Goal: Information Seeking & Learning: Learn about a topic

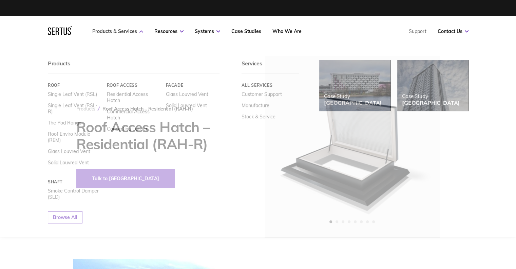
click at [128, 30] on link "Products & Services" at bounding box center [117, 31] width 51 height 6
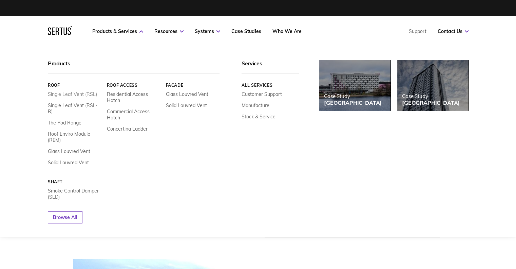
click at [77, 97] on link "Single Leaf Vent (RSL)" at bounding box center [72, 94] width 49 height 6
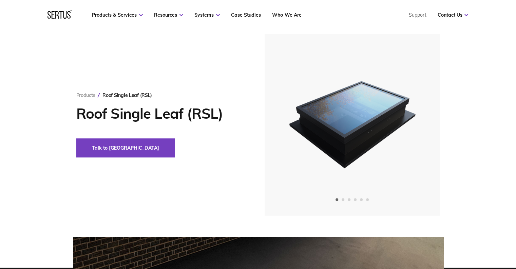
scroll to position [34, 0]
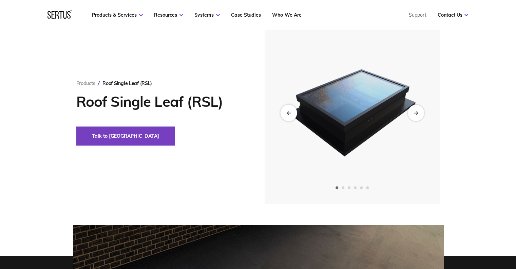
click at [282, 115] on div "Previous slide" at bounding box center [288, 112] width 17 height 17
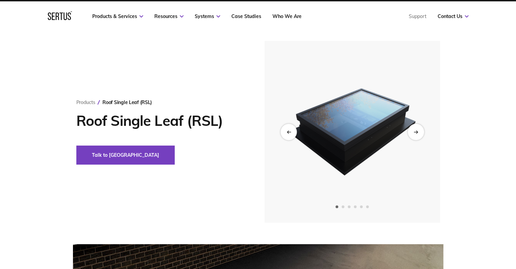
scroll to position [0, 0]
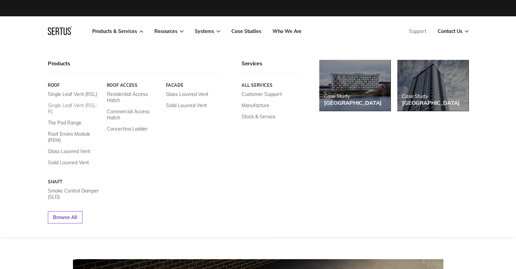
click at [73, 106] on link "Single Leaf Vent (RSL-R)" at bounding box center [75, 108] width 54 height 12
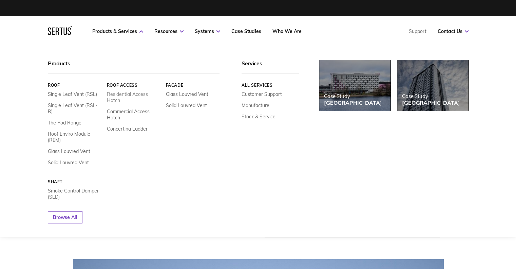
click at [115, 93] on link "Residential Access Hatch" at bounding box center [134, 97] width 54 height 12
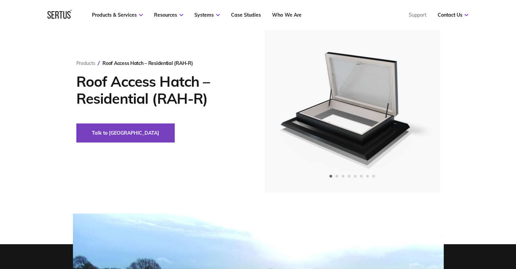
scroll to position [34, 0]
